Goal: Complete application form

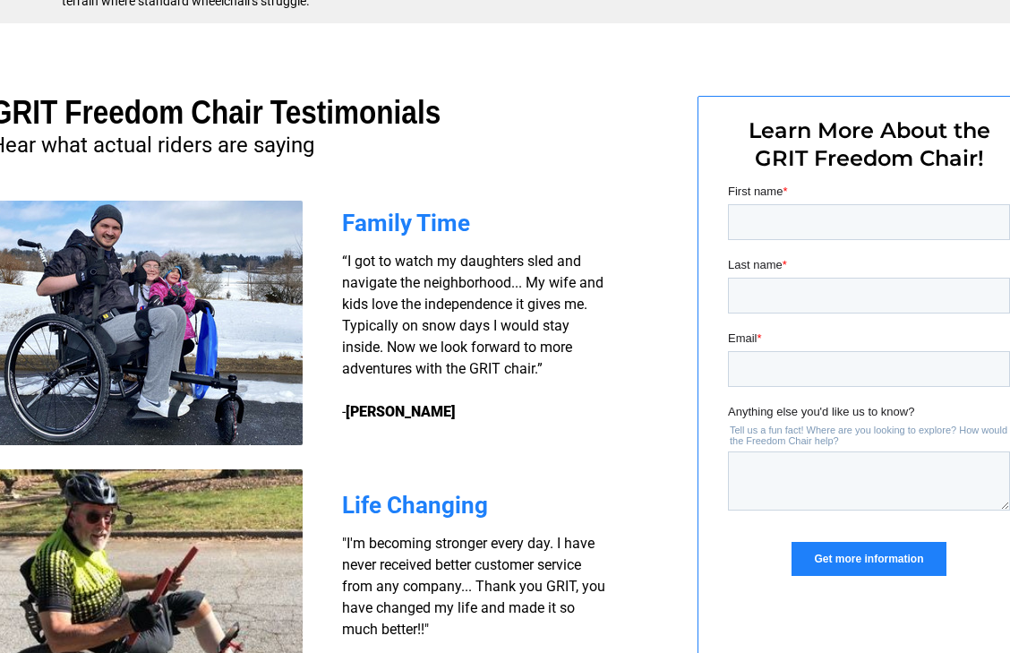
scroll to position [1287, 72]
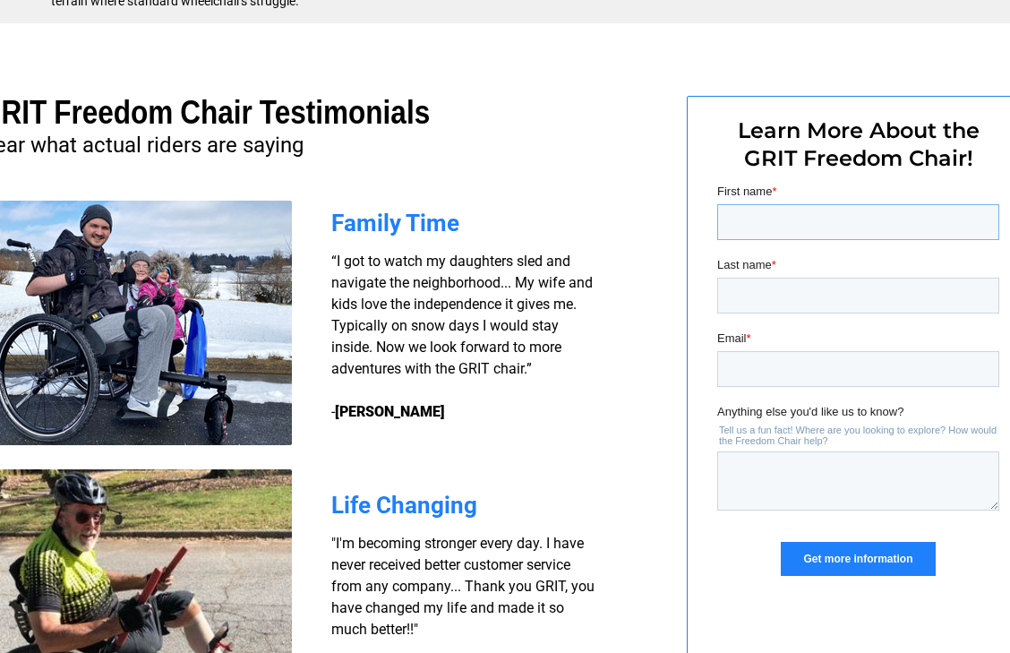
click at [836, 217] on input "First name *" at bounding box center [858, 222] width 282 height 36
type input "[PERSON_NAME]"
type input "Salina"
type input "[EMAIL_ADDRESS][DOMAIN_NAME]"
click at [769, 456] on textarea "Anything else you'd like us to know?" at bounding box center [858, 480] width 282 height 59
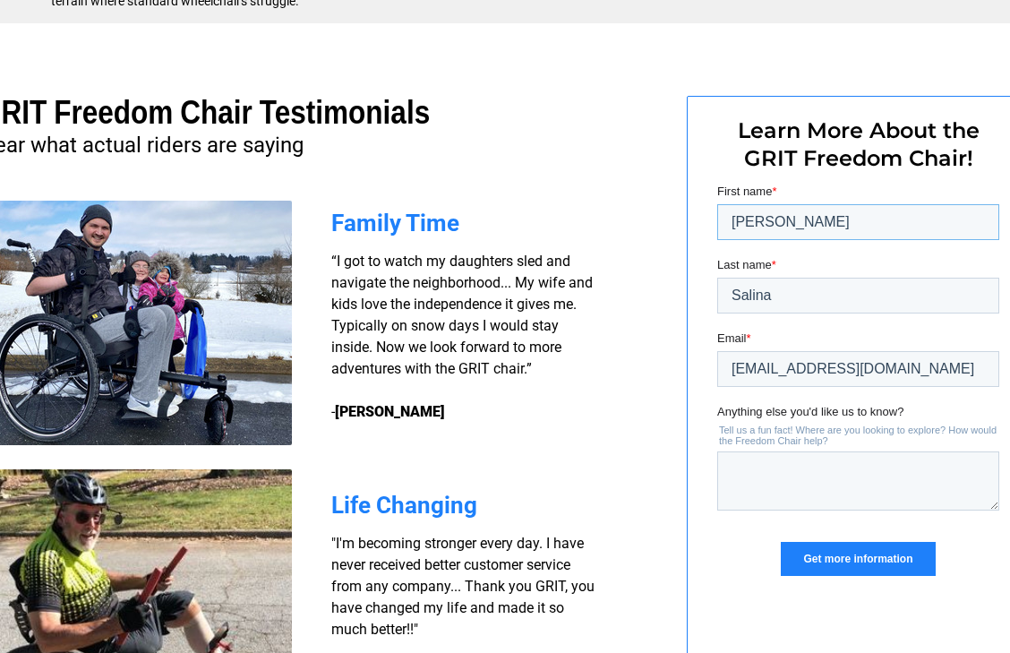
click at [768, 235] on input "[PERSON_NAME]" at bounding box center [858, 222] width 282 height 36
type input "S"
type input "[PERSON_NAME]"
click at [803, 474] on textarea "Anything else you'd like us to know?" at bounding box center [858, 480] width 282 height 59
type textarea "does anyone haul this on the back of their car. my trunk isn't available"
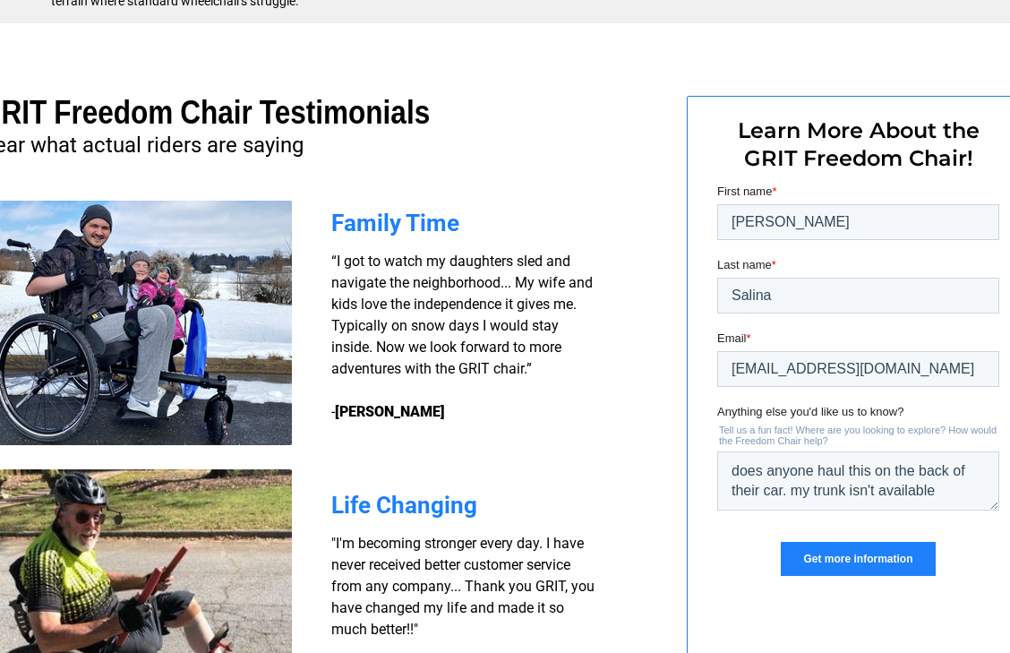
click at [868, 570] on input "Get more information" at bounding box center [857, 559] width 154 height 34
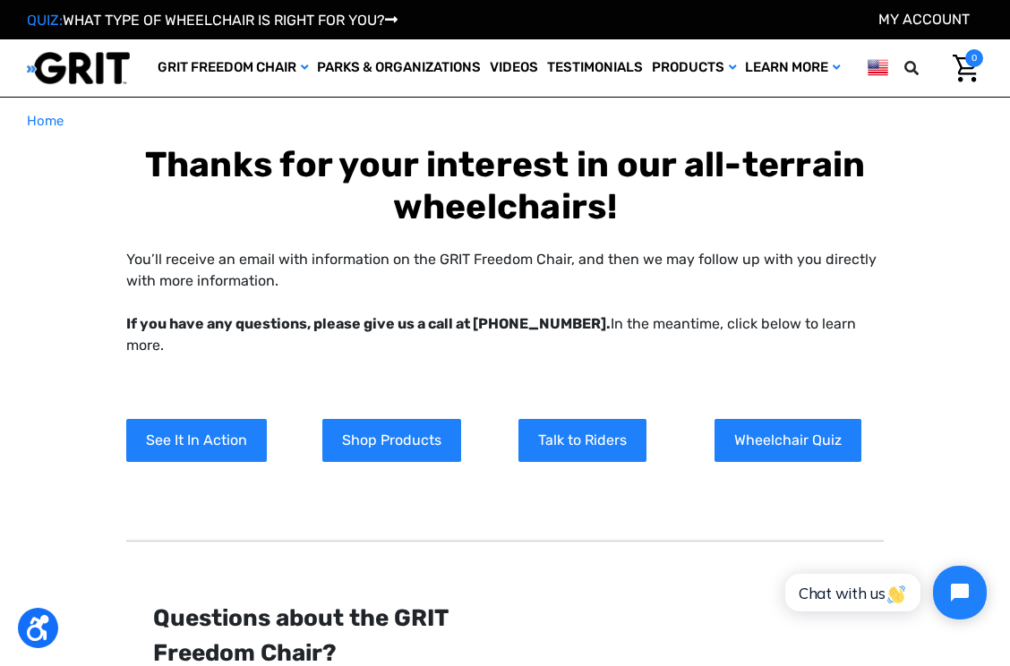
scroll to position [582, 0]
